Goal: Information Seeking & Learning: Learn about a topic

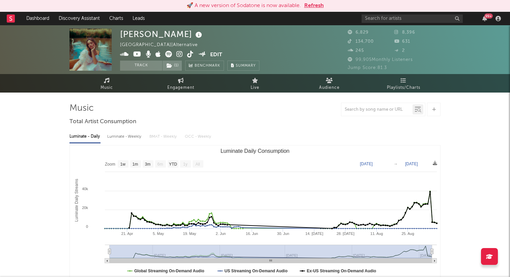
select select "1w"
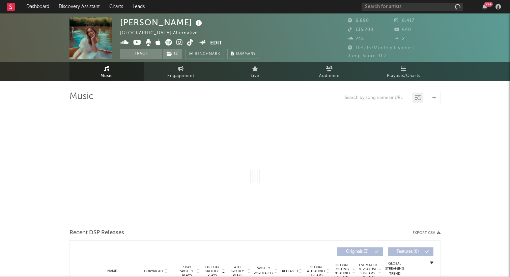
select select "1w"
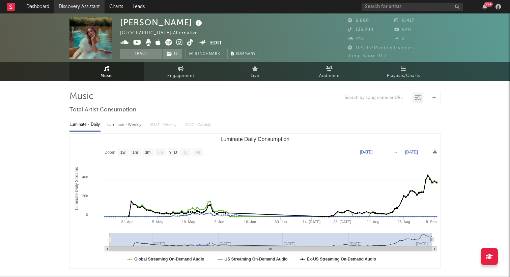
click at [79, 4] on link "Discovery Assistant" at bounding box center [79, 6] width 51 height 13
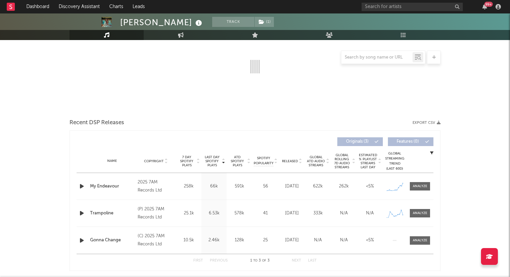
select select "1w"
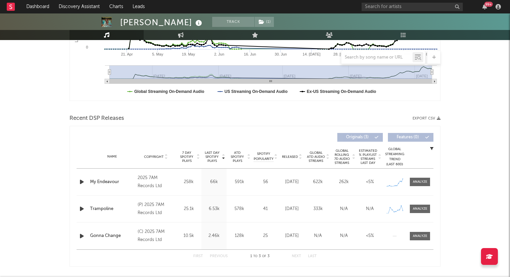
scroll to position [169, 0]
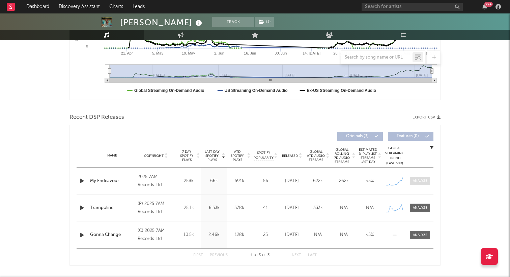
click at [421, 183] on div at bounding box center [420, 181] width 14 height 5
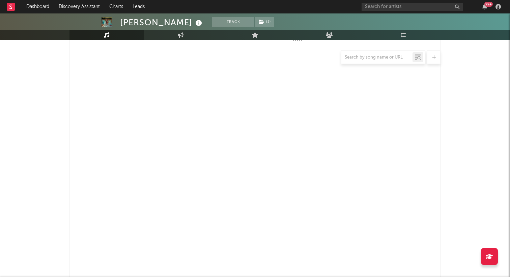
select select "1w"
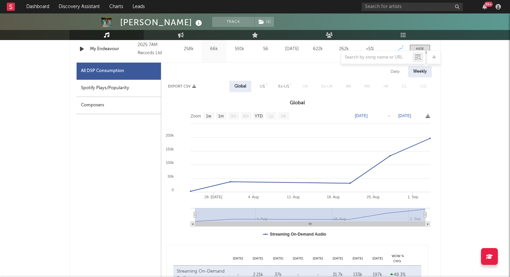
scroll to position [300, 0]
click at [110, 90] on div "Spotify Plays/Popularity" at bounding box center [119, 89] width 84 height 17
select select "1w"
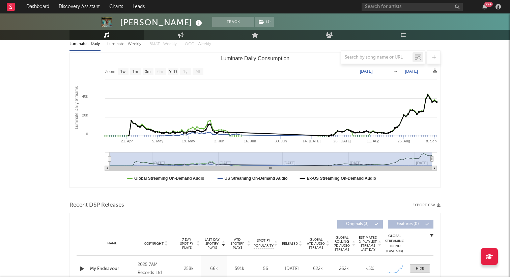
scroll to position [0, 0]
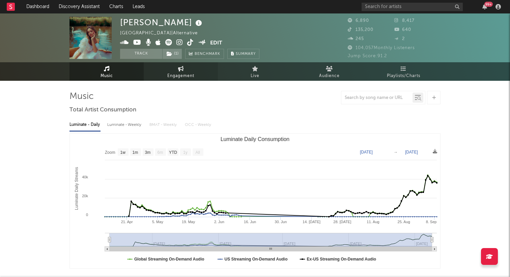
click at [178, 74] on span "Engagement" at bounding box center [180, 76] width 27 height 8
select select "1w"
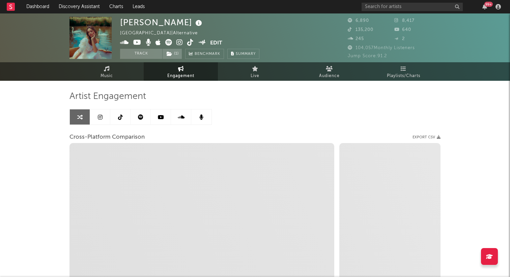
select select "1m"
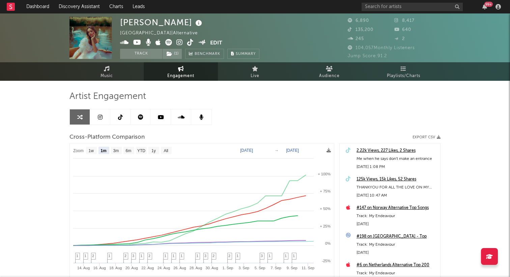
click at [140, 118] on icon at bounding box center [140, 117] width 5 height 5
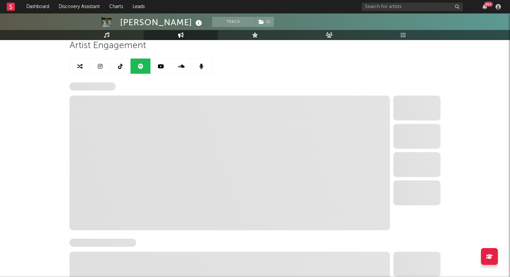
scroll to position [45, 0]
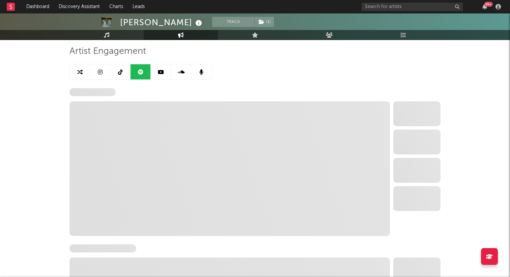
select select "1w"
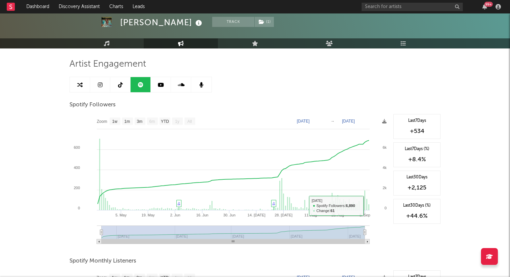
scroll to position [30, 0]
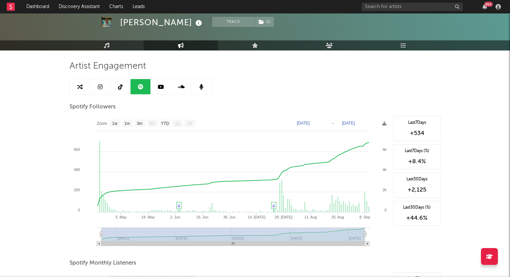
click at [122, 87] on icon at bounding box center [120, 86] width 5 height 5
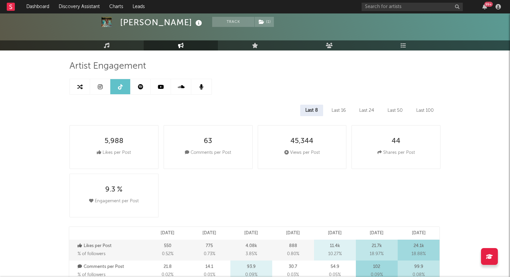
select select "6m"
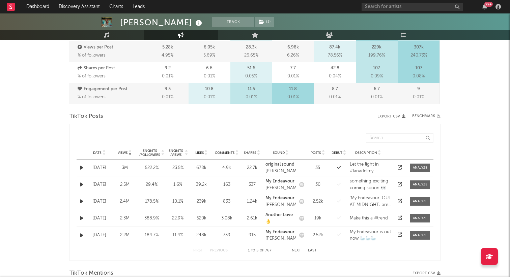
scroll to position [281, 0]
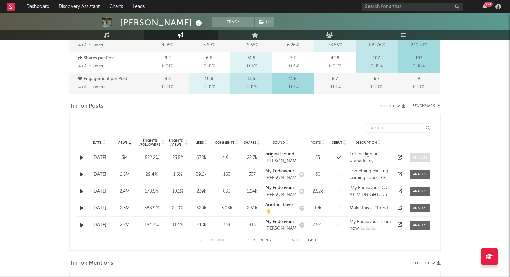
click at [417, 158] on div at bounding box center [420, 157] width 14 height 5
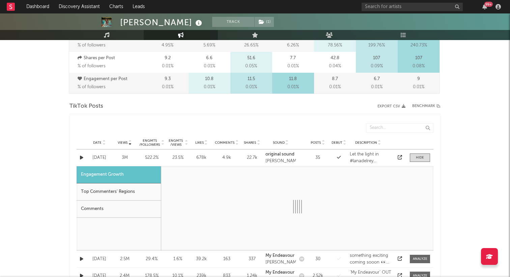
select select "1w"
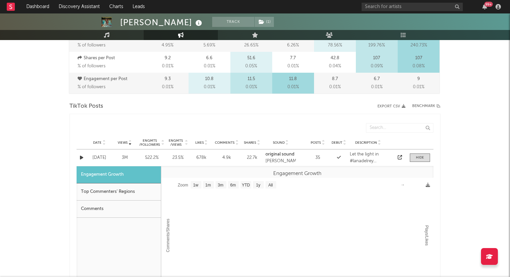
click at [81, 156] on icon "button" at bounding box center [81, 158] width 3 height 4
click at [96, 154] on div "Date May 29 '23 Views 3M Engmts / Followers 522.2 % Engmts / Views 23.5 % Likes…" at bounding box center [255, 158] width 357 height 17
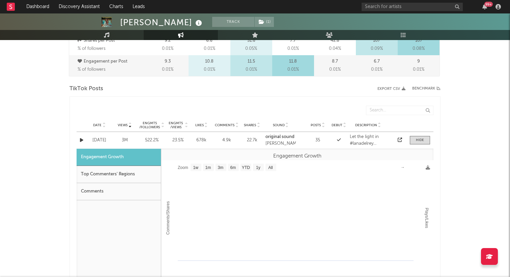
scroll to position [300, 0]
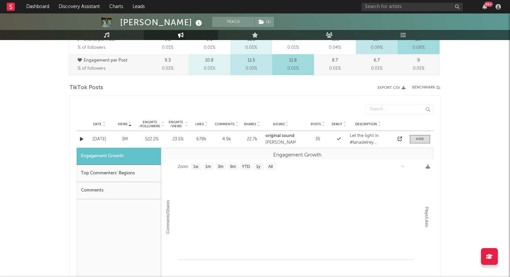
click at [215, 143] on div "4.9k" at bounding box center [227, 139] width 24 height 7
click at [413, 136] on span at bounding box center [420, 139] width 20 height 8
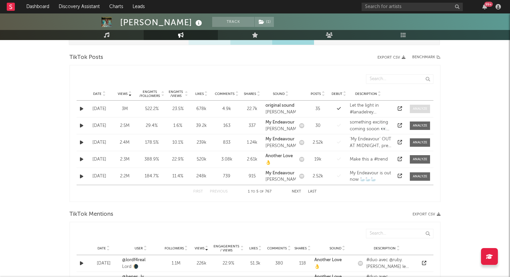
scroll to position [331, 0]
click at [79, 141] on button "button" at bounding box center [81, 142] width 7 height 8
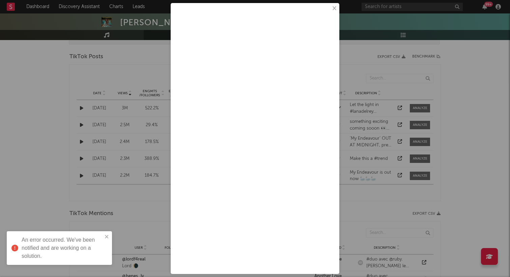
click at [335, 9] on button "×" at bounding box center [333, 8] width 7 height 7
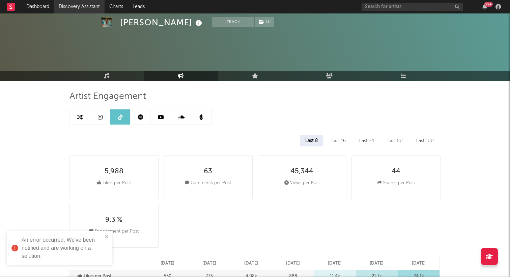
scroll to position [0, 0]
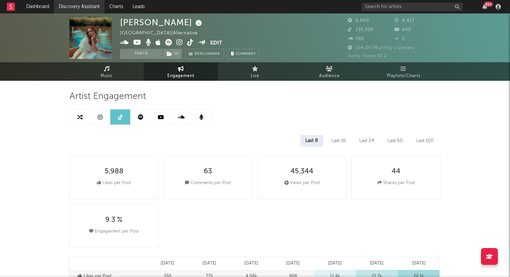
click at [79, 7] on link "Discovery Assistant" at bounding box center [79, 6] width 51 height 13
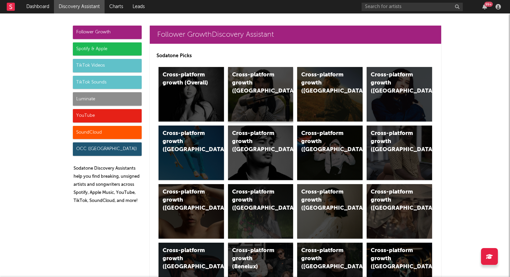
click at [258, 91] on div "Cross-platform growth (UK)" at bounding box center [260, 94] width 65 height 55
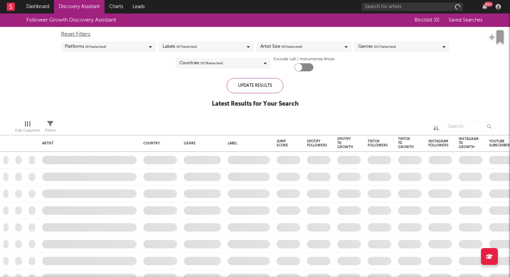
checkbox input "true"
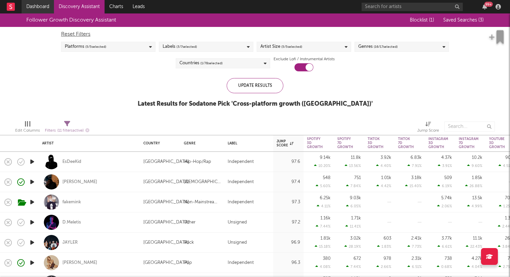
click at [42, 11] on link "Dashboard" at bounding box center [38, 6] width 32 height 13
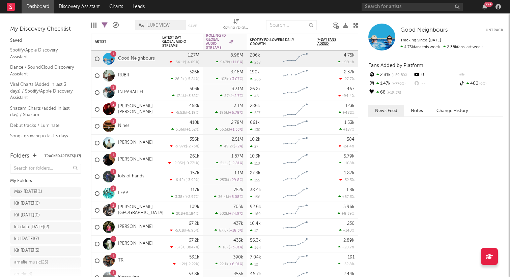
click at [130, 58] on link "Good Neighbours" at bounding box center [136, 59] width 37 height 6
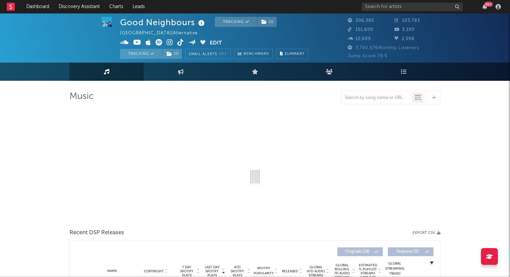
select select "6m"
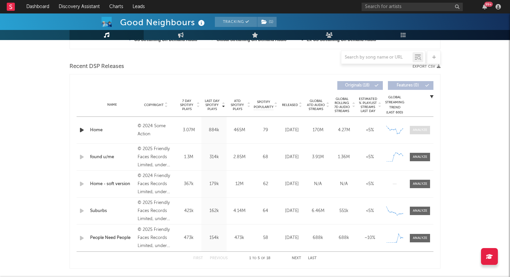
scroll to position [223, 0]
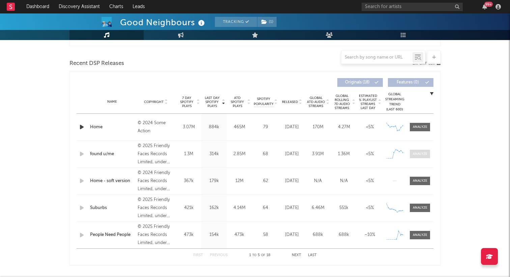
click at [426, 153] on div at bounding box center [420, 154] width 14 height 5
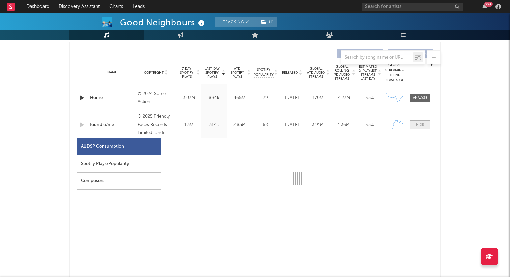
select select "1w"
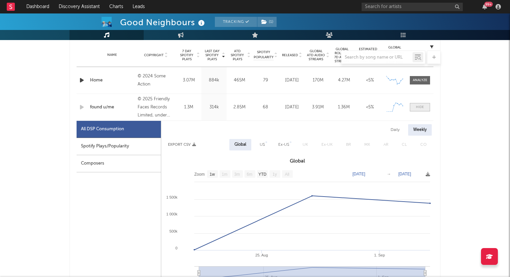
scroll to position [271, 0]
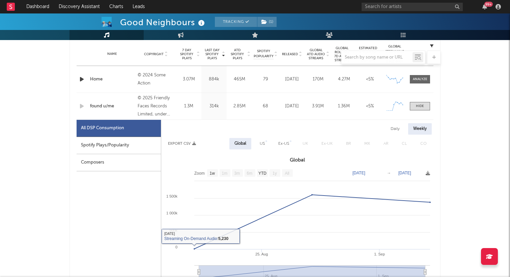
click at [97, 149] on div "Spotify Plays/Popularity" at bounding box center [119, 145] width 84 height 17
select select "1w"
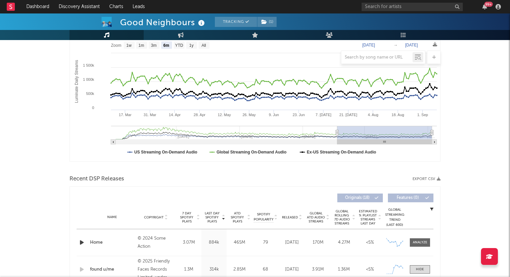
scroll to position [0, 0]
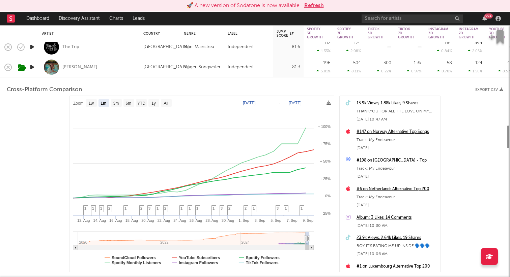
select select "1m"
select select "1w"
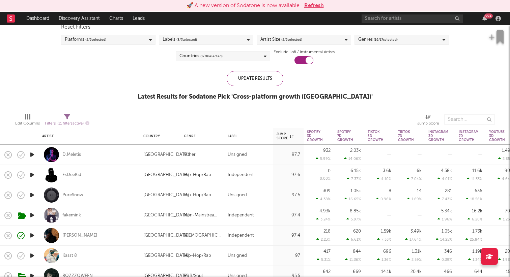
click at [312, 7] on button "Refresh" at bounding box center [314, 6] width 20 height 8
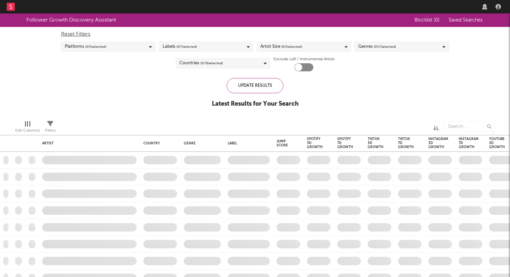
checkbox input "true"
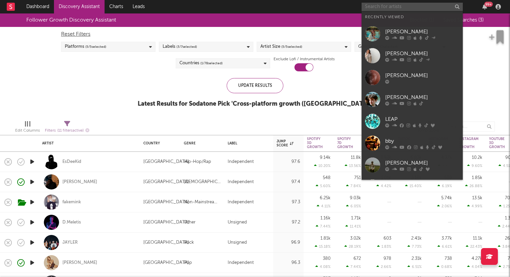
click at [398, 4] on input "text" at bounding box center [411, 7] width 101 height 8
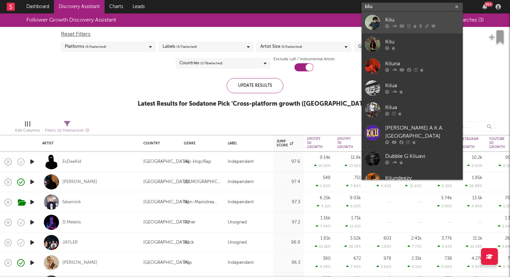
type input "kilu"
click at [387, 19] on div "Kilu" at bounding box center [422, 20] width 74 height 8
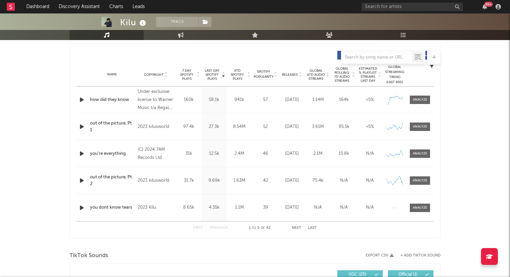
select select "6m"
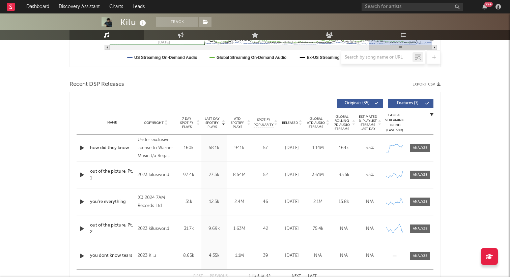
scroll to position [204, 0]
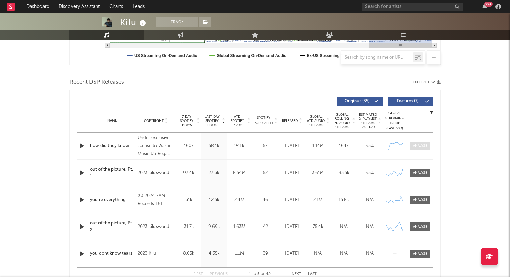
click at [425, 149] on span at bounding box center [420, 146] width 20 height 8
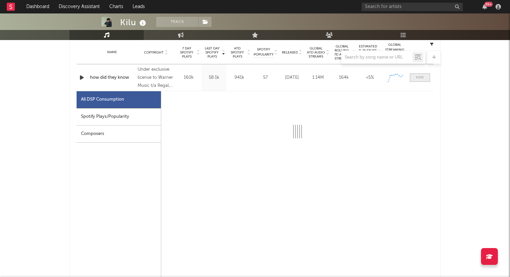
select select "1w"
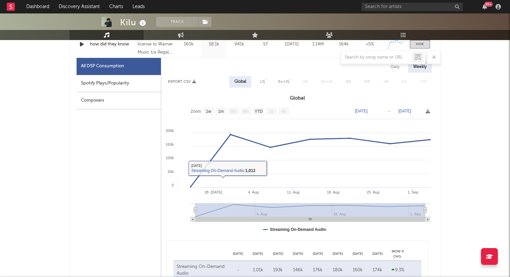
scroll to position [307, 0]
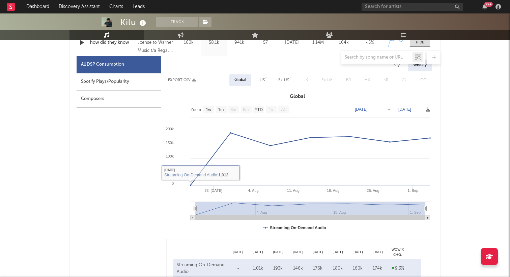
click at [117, 74] on div "Spotify Plays/Popularity" at bounding box center [119, 81] width 84 height 17
select select "1w"
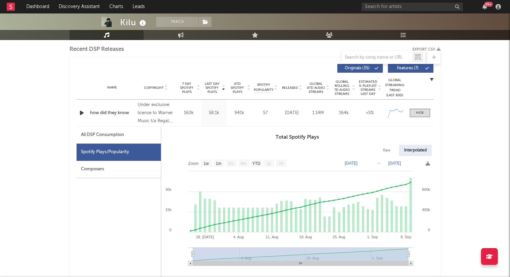
scroll to position [237, 0]
click at [316, 86] on span "Global ATD Audio Streams" at bounding box center [315, 88] width 19 height 12
select select "1w"
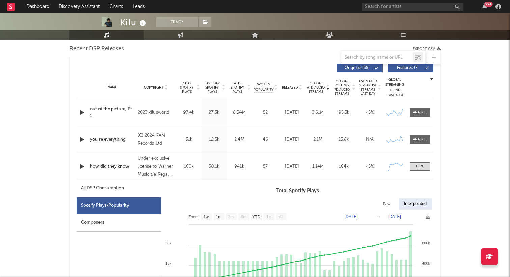
click at [316, 86] on span "Global ATD Audio Streams" at bounding box center [315, 88] width 19 height 12
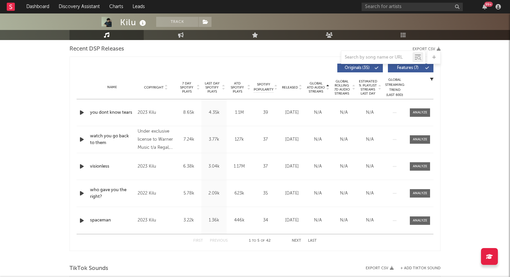
click at [316, 86] on span "Global ATD Audio Streams" at bounding box center [315, 88] width 19 height 12
select select "1w"
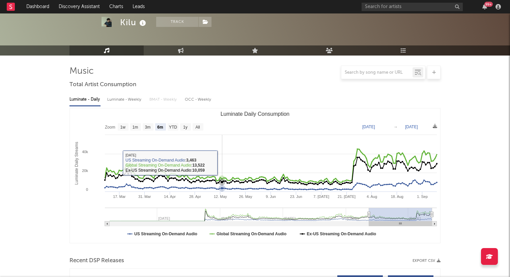
scroll to position [0, 0]
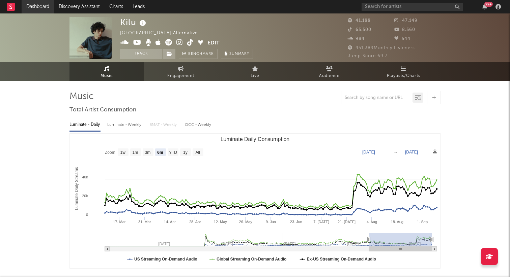
click at [39, 2] on link "Dashboard" at bounding box center [38, 6] width 32 height 13
